Goal: Information Seeking & Learning: Learn about a topic

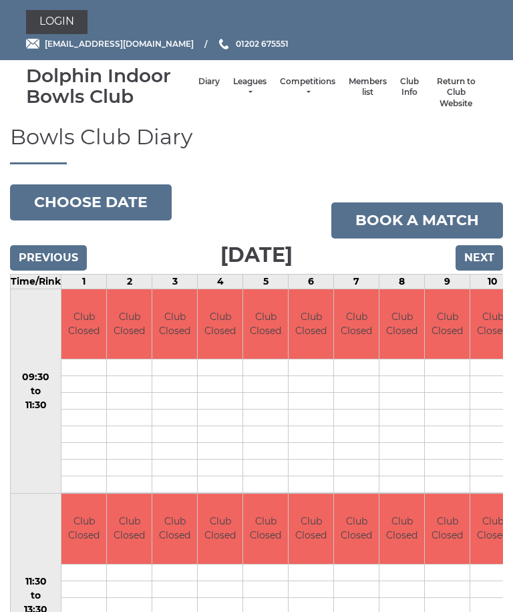
click at [237, 81] on li "Leagues Club leagues - Summer 2025 Club leagues - Winter 2024 Club leagues - Su…" at bounding box center [249, 92] width 47 height 47
click at [234, 91] on link "Leagues" at bounding box center [249, 87] width 33 height 22
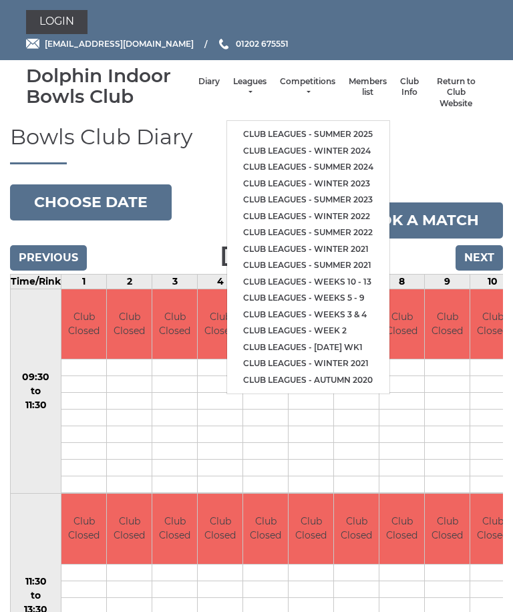
click at [320, 143] on link "Club leagues - Winter 2024" at bounding box center [308, 151] width 162 height 17
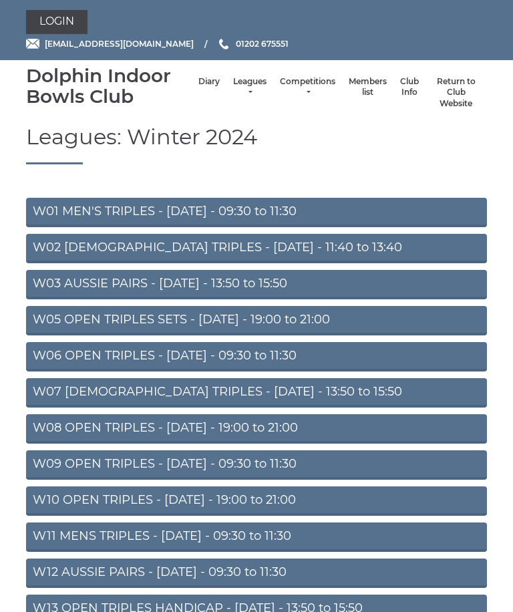
click at [240, 427] on link "W08 OPEN TRIPLES - Tuesday - 19:00 to 21:00" at bounding box center [256, 428] width 461 height 29
click at [183, 425] on link "W08 OPEN TRIPLES - [DATE] - 19:00 to 21:00" at bounding box center [256, 428] width 461 height 29
click at [246, 421] on link "W08 OPEN TRIPLES - [DATE] - 19:00 to 21:00" at bounding box center [256, 428] width 461 height 29
click at [248, 423] on link "W08 OPEN TRIPLES - [DATE] - 19:00 to 21:00" at bounding box center [256, 428] width 461 height 29
click at [242, 425] on link "W08 OPEN TRIPLES - [DATE] - 19:00 to 21:00" at bounding box center [256, 428] width 461 height 29
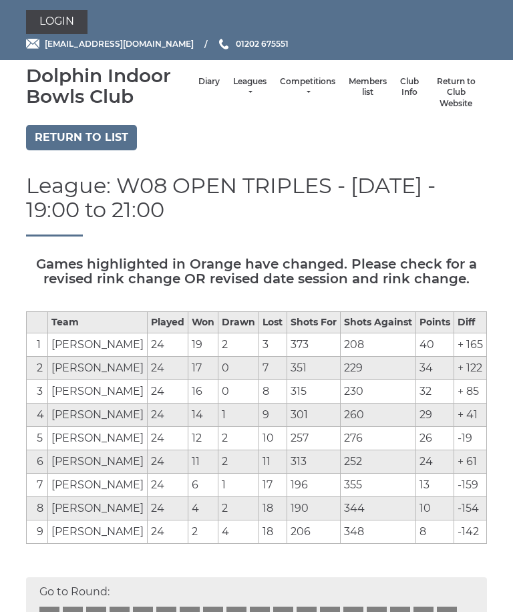
click at [75, 136] on link "Return to list" at bounding box center [81, 137] width 111 height 25
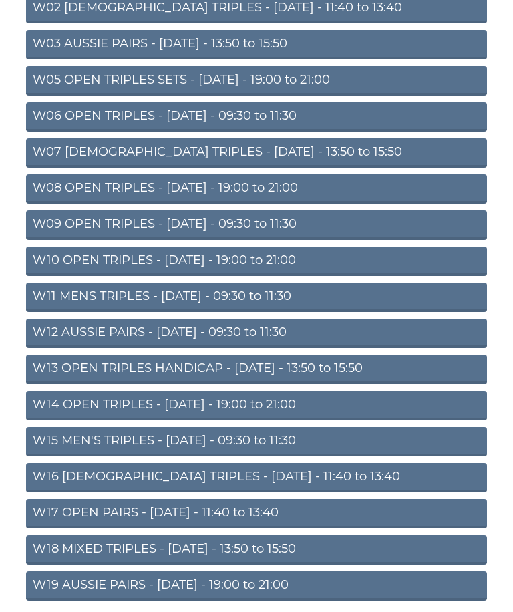
scroll to position [246, 0]
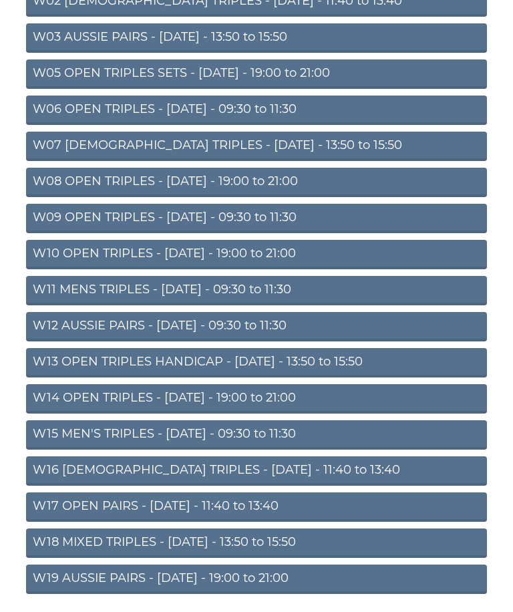
click at [211, 580] on link "W19 AUSSIE PAIRS - [DATE] - 19:00 to 21:00" at bounding box center [256, 578] width 461 height 29
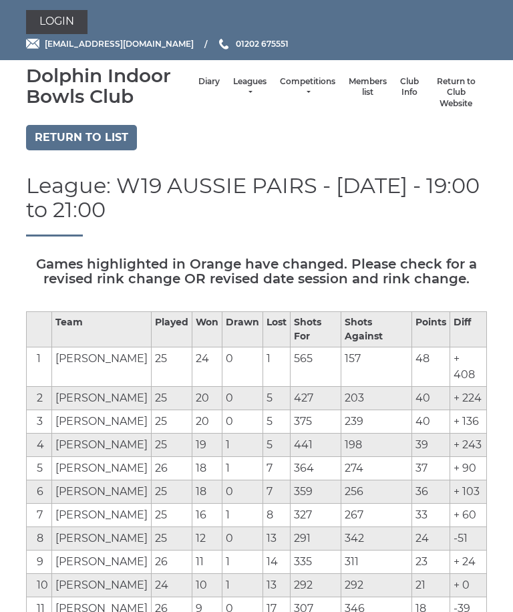
click at [289, 81] on li "Competitions Club competitions - Summer 2025 Club competitions - Winter 2024 Cl…" at bounding box center [307, 92] width 69 height 47
click at [290, 89] on link "Competitions" at bounding box center [307, 87] width 55 height 22
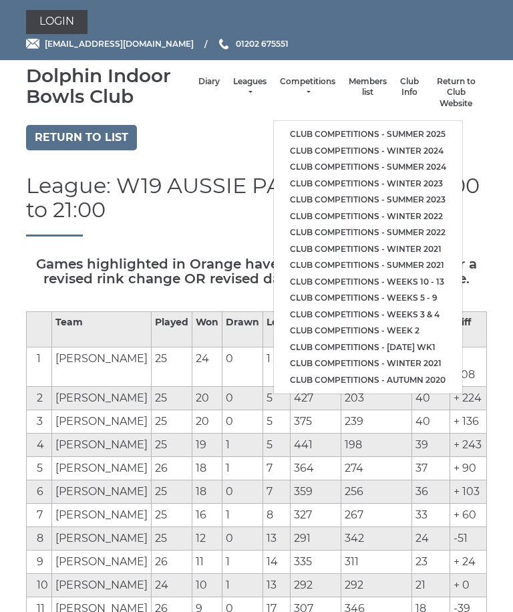
click at [390, 143] on link "Club competitions - Winter 2024" at bounding box center [368, 151] width 188 height 17
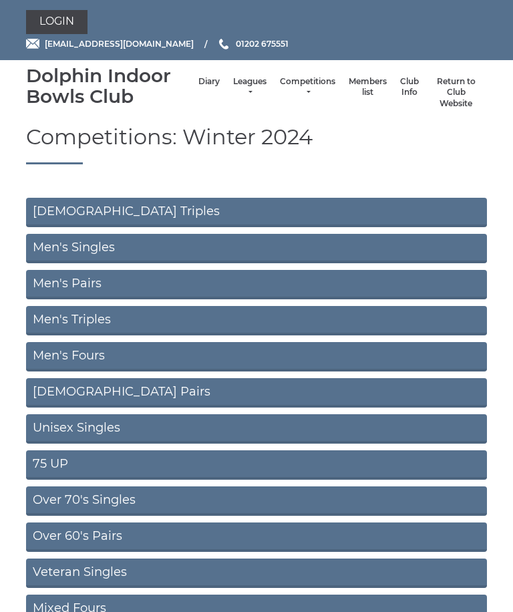
click at [62, 275] on link "Men's Pairs" at bounding box center [256, 284] width 461 height 29
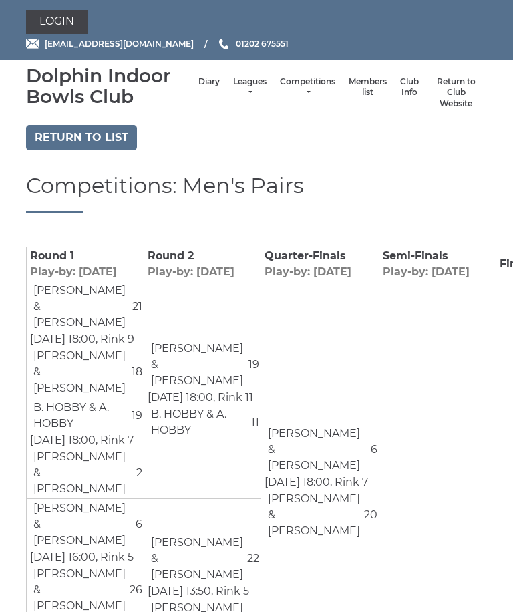
click at [59, 134] on link "Return to list" at bounding box center [81, 137] width 111 height 25
click at [71, 130] on link "Return to list" at bounding box center [81, 137] width 111 height 25
click at [71, 135] on link "Return to list" at bounding box center [81, 137] width 111 height 25
click at [66, 130] on link "Return to list" at bounding box center [81, 137] width 111 height 25
click at [75, 133] on link "Return to list" at bounding box center [81, 137] width 111 height 25
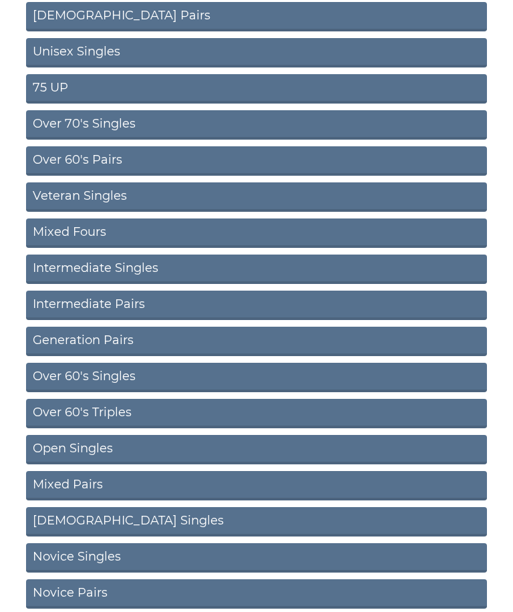
scroll to position [391, 0]
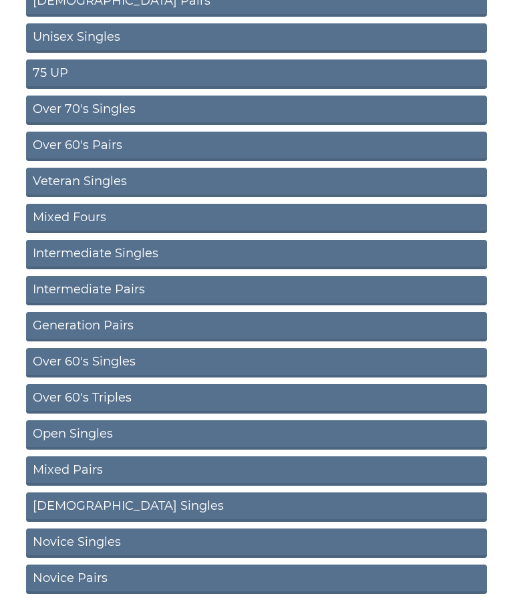
click at [83, 581] on link "Novice Pairs" at bounding box center [256, 578] width 461 height 29
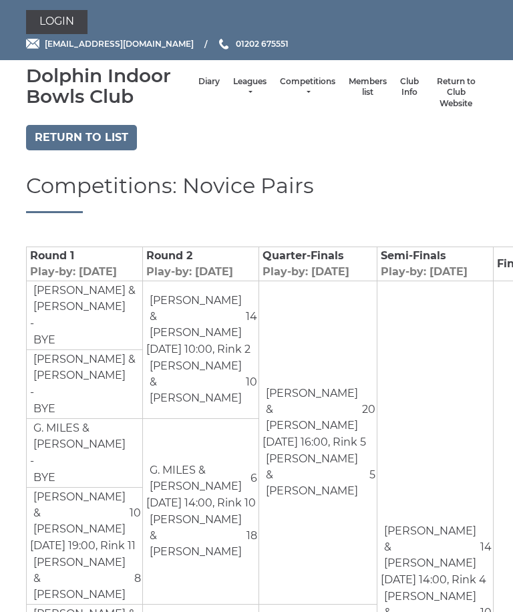
click at [198, 83] on link "Diary" at bounding box center [208, 81] width 21 height 11
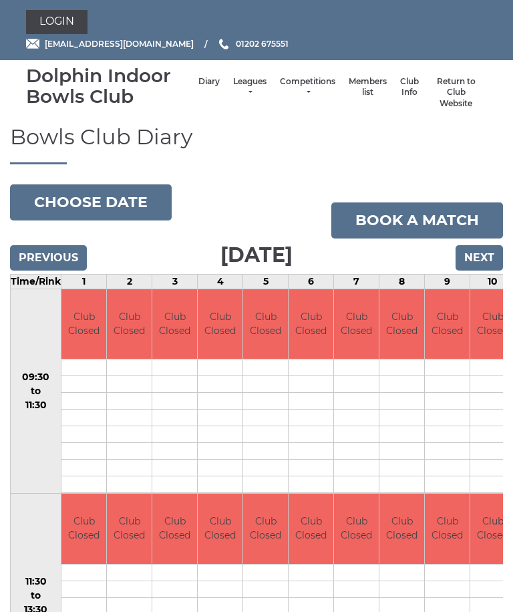
click at [121, 209] on body "Login [EMAIL_ADDRESS][DOMAIN_NAME] 01202 675551" at bounding box center [256, 372] width 513 height 744
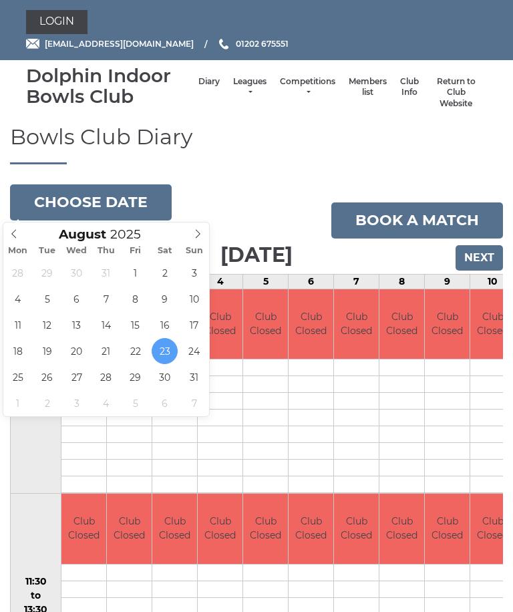
click at [198, 230] on icon at bounding box center [197, 233] width 9 height 9
type input "[DATE]"
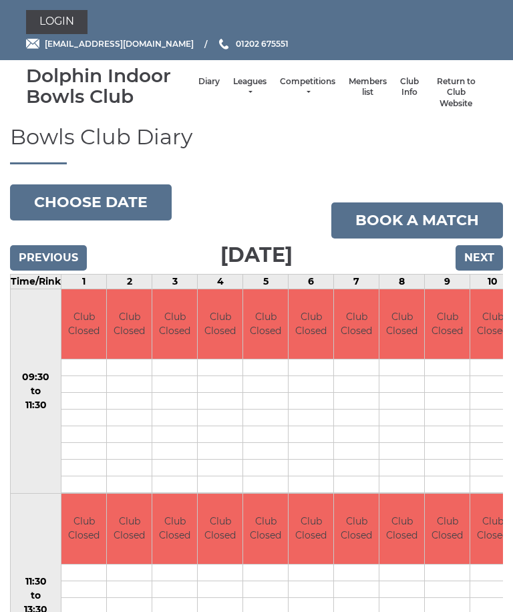
click at [106, 200] on button "Choose date" at bounding box center [91, 202] width 162 height 36
click at [119, 207] on button "Choose date" at bounding box center [91, 202] width 162 height 36
